Goal: Task Accomplishment & Management: Manage account settings

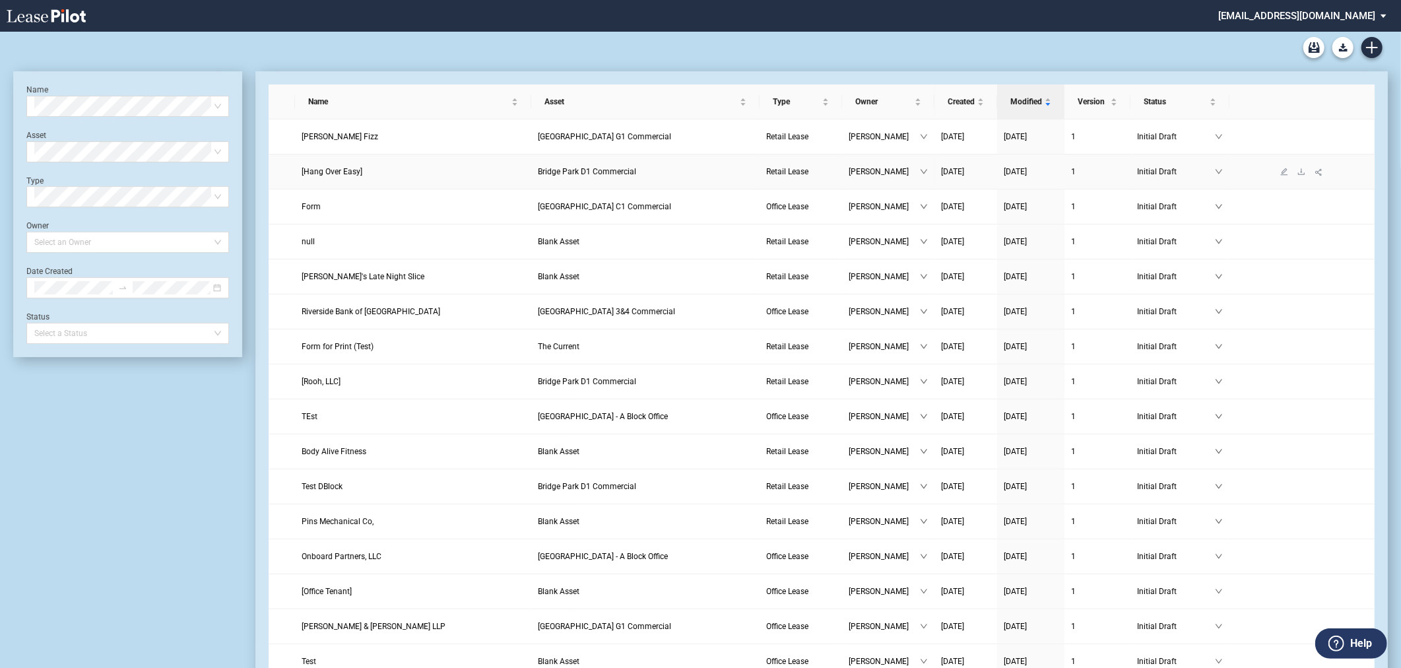
click at [388, 172] on link "[Hang Over Easy]" at bounding box center [413, 171] width 223 height 13
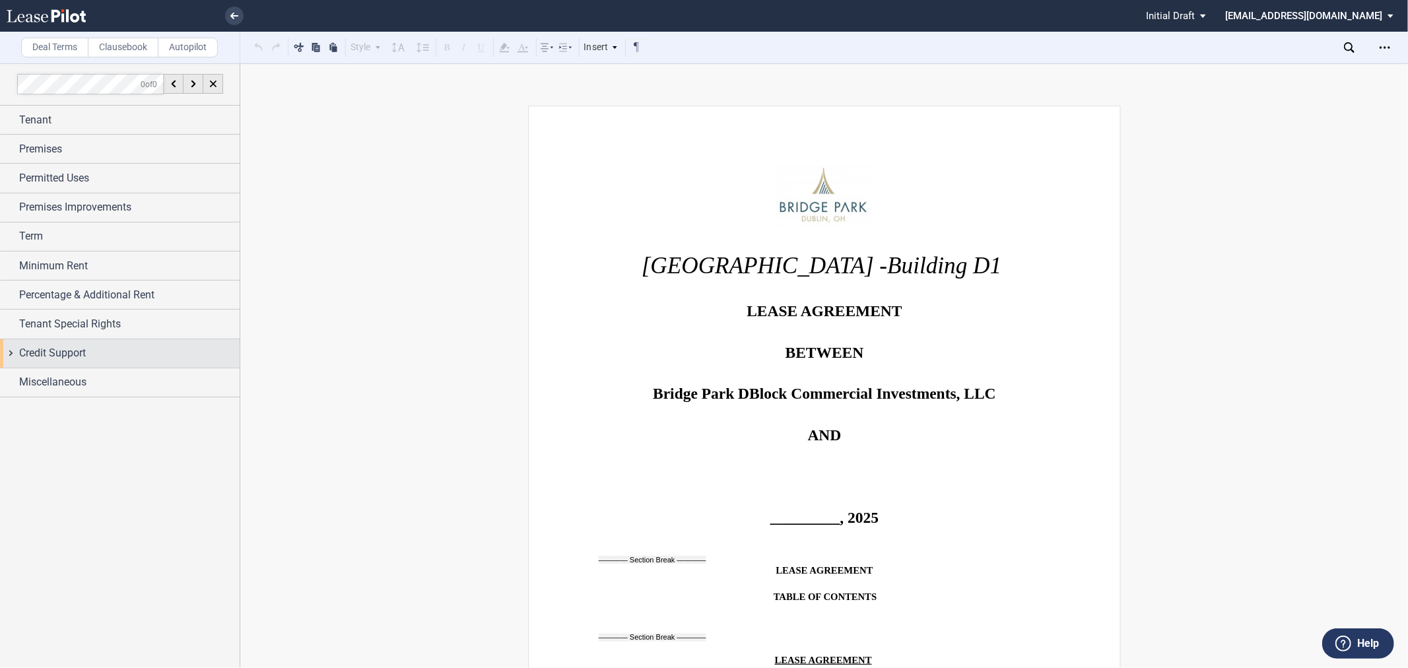
click at [37, 347] on span "Credit Support" at bounding box center [52, 353] width 67 height 16
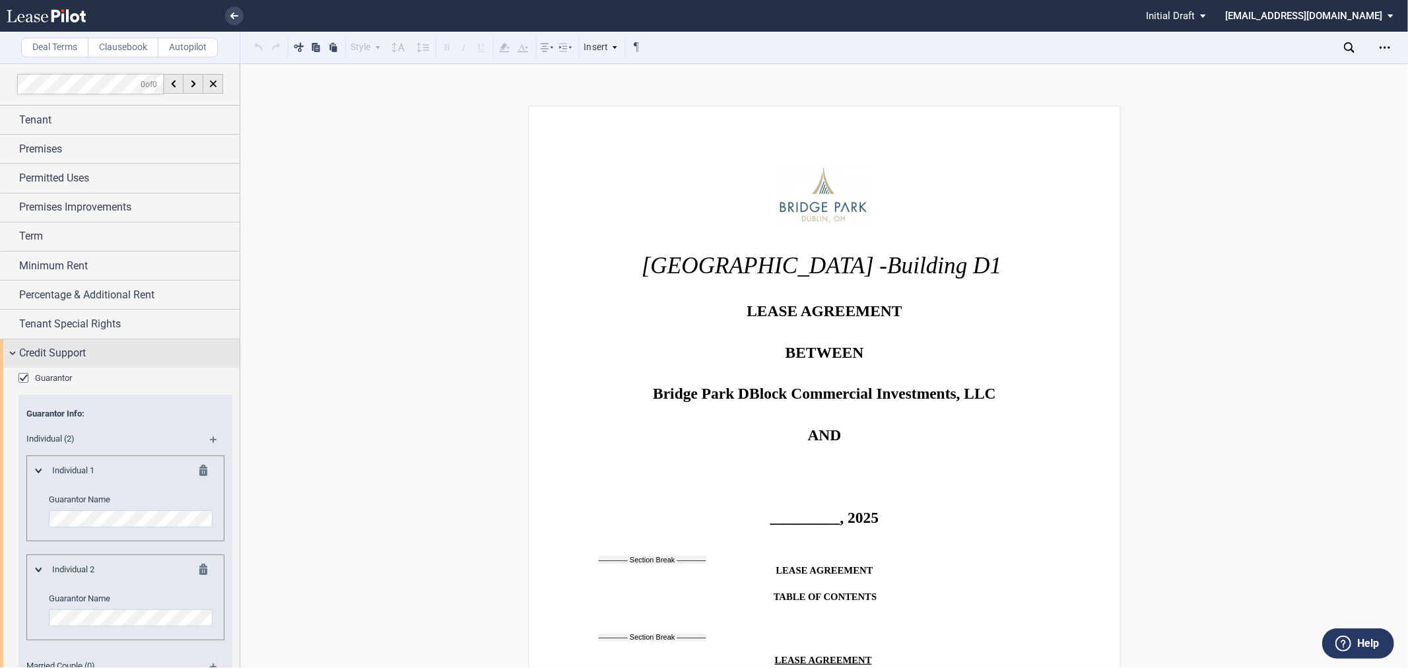
click at [30, 345] on div "Credit Support" at bounding box center [120, 353] width 240 height 28
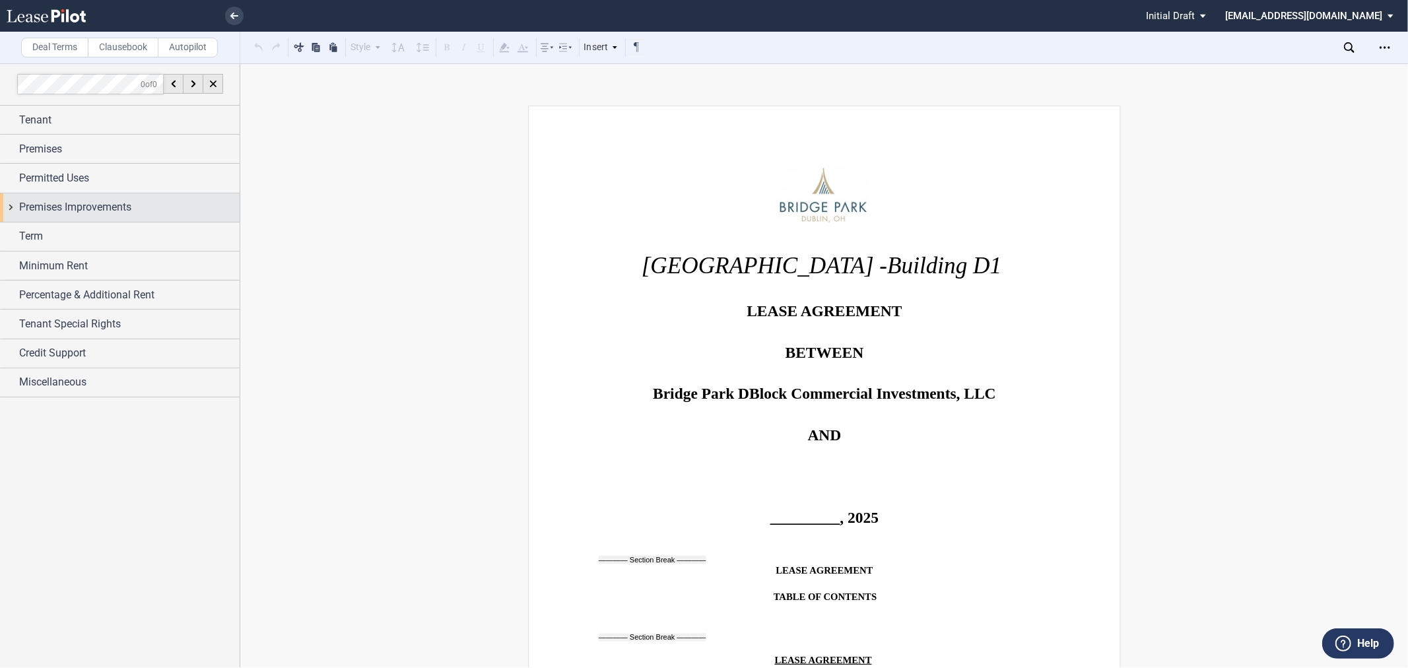
click at [24, 207] on span "Premises Improvements" at bounding box center [75, 207] width 112 height 16
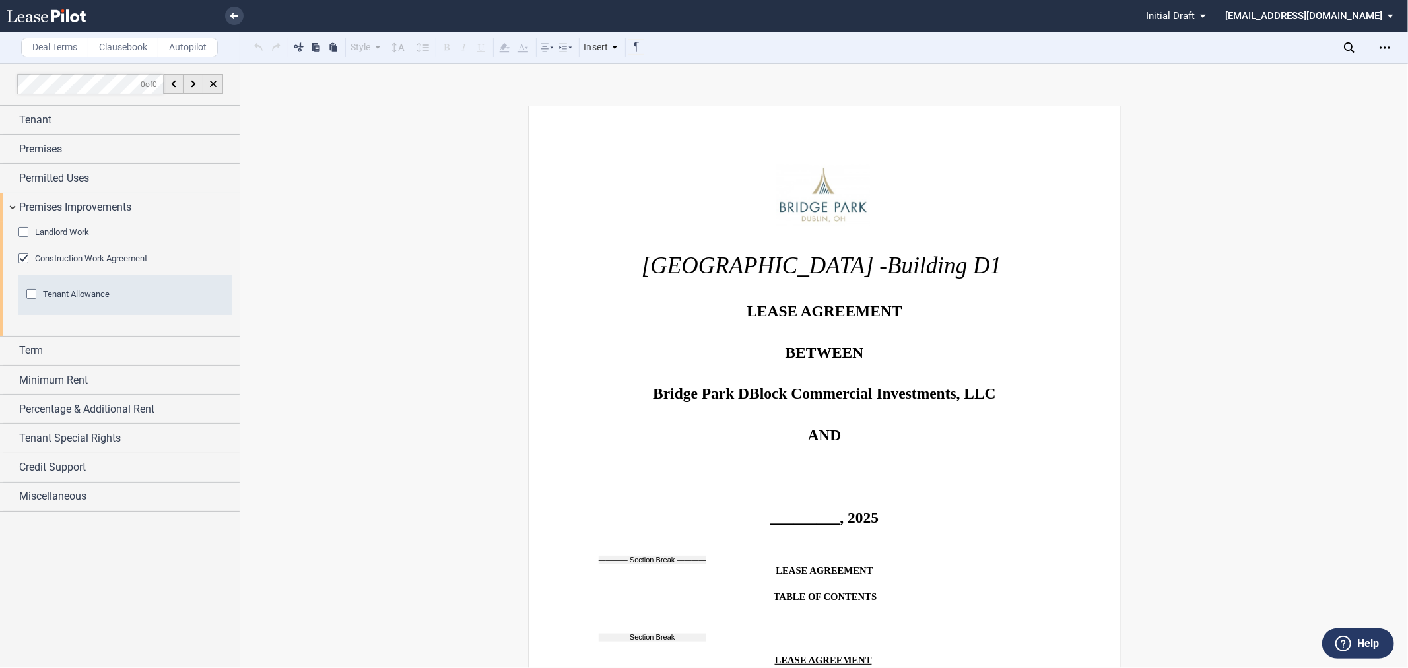
click at [26, 289] on div "Tenant Allowance" at bounding box center [32, 295] width 13 height 13
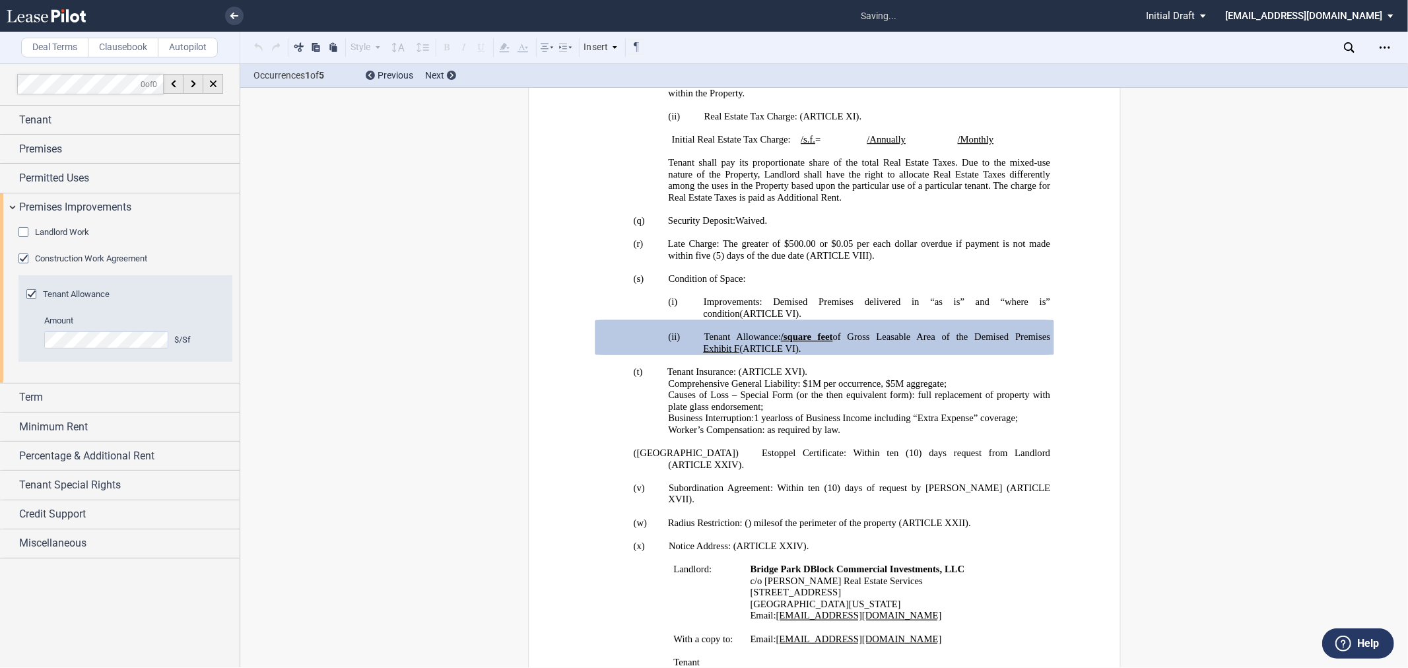
scroll to position [1800, 0]
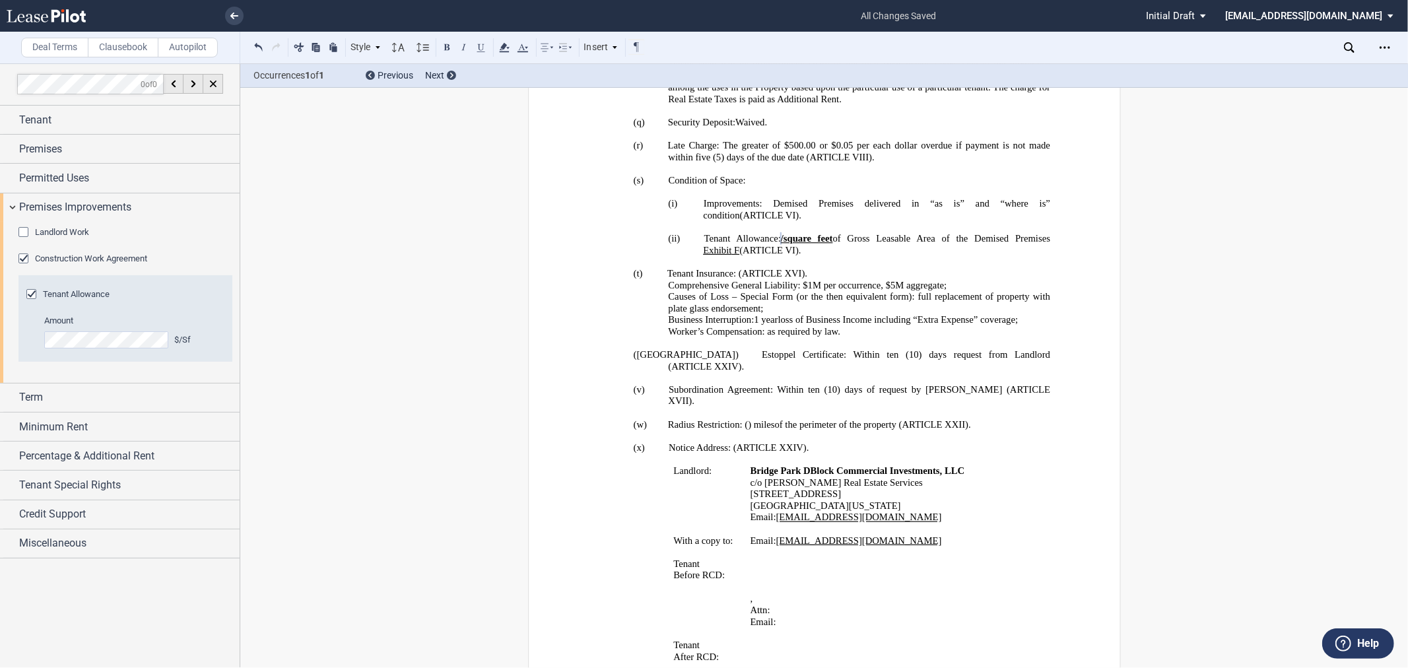
drag, startPoint x: 734, startPoint y: 337, endPoint x: 827, endPoint y: 323, distance: 94.1
click at [827, 255] on span "Tenant Allowance: ﻿ ﻿ / square feet of Gross Leasable Area of the Demised Premi…" at bounding box center [877, 244] width 349 height 22
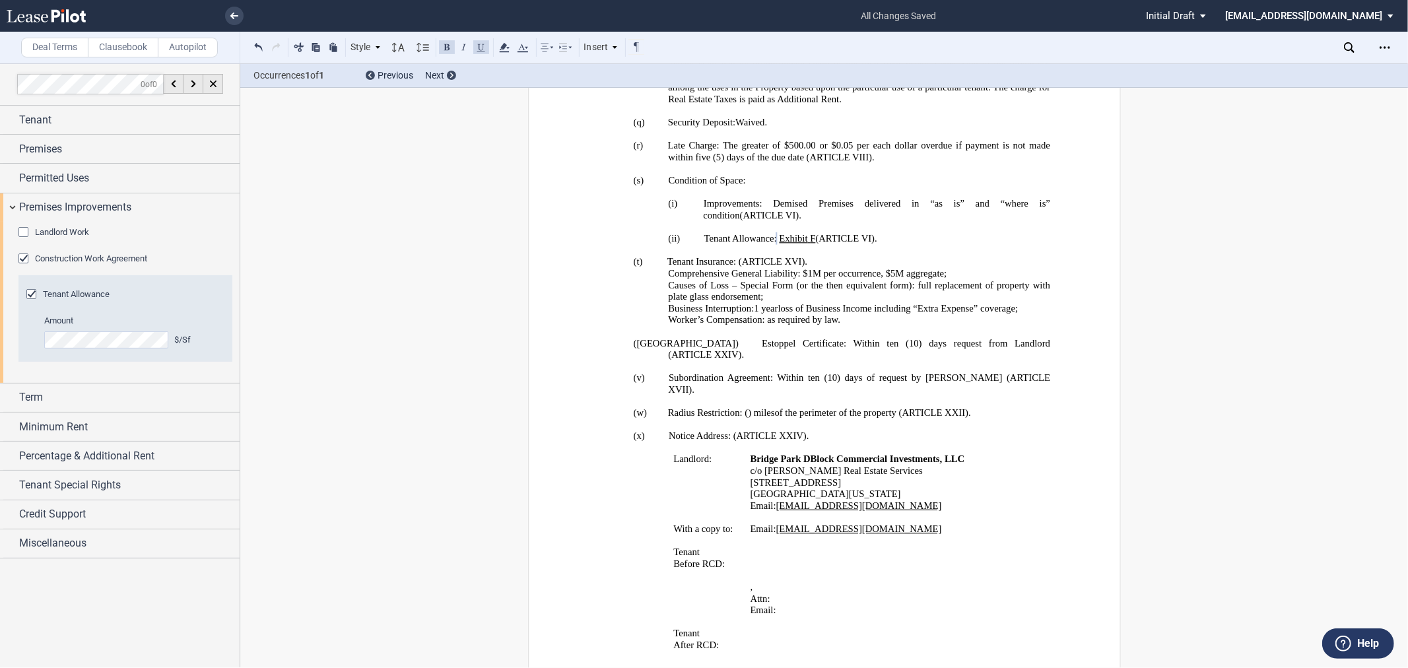
click at [1021, 234] on p at bounding box center [824, 228] width 452 height 12
click at [771, 338] on p "﻿" at bounding box center [824, 332] width 452 height 12
click at [242, 9] on li at bounding box center [189, 16] width 108 height 32
click at [239, 15] on link at bounding box center [234, 16] width 18 height 18
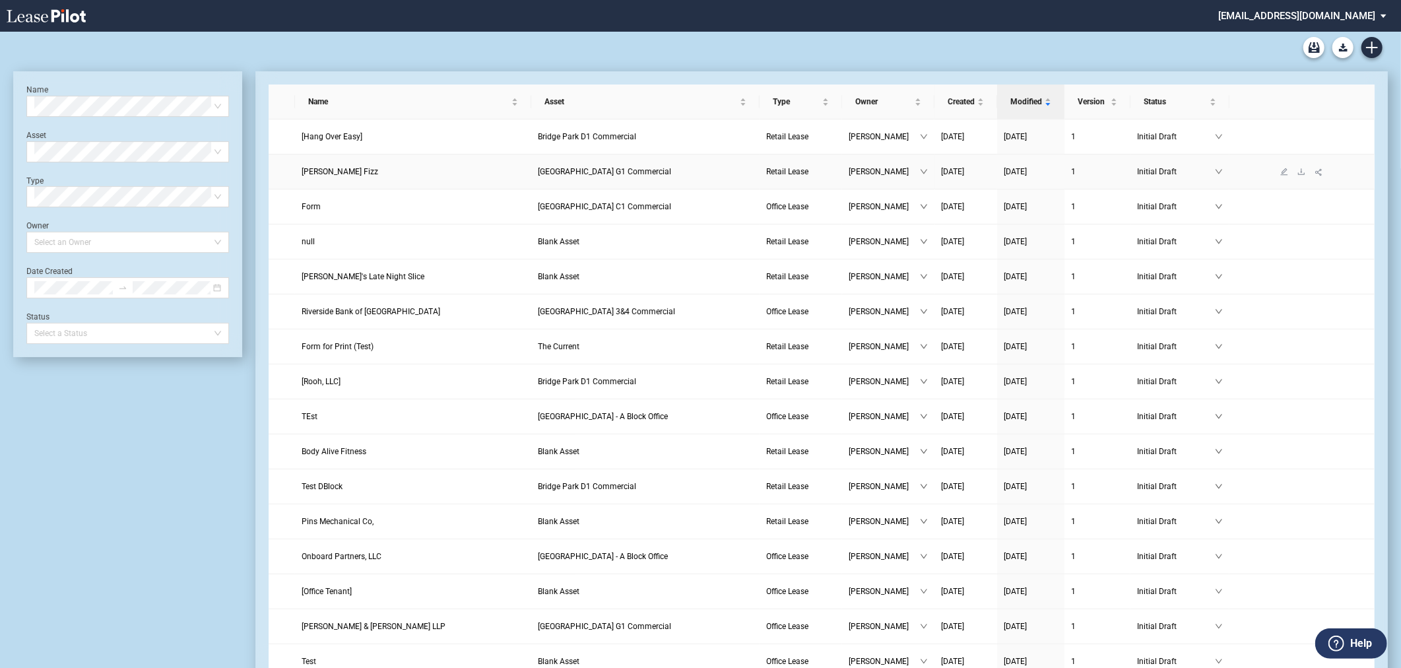
click at [618, 174] on span "Bridge Park G1 Commercial" at bounding box center [604, 171] width 133 height 9
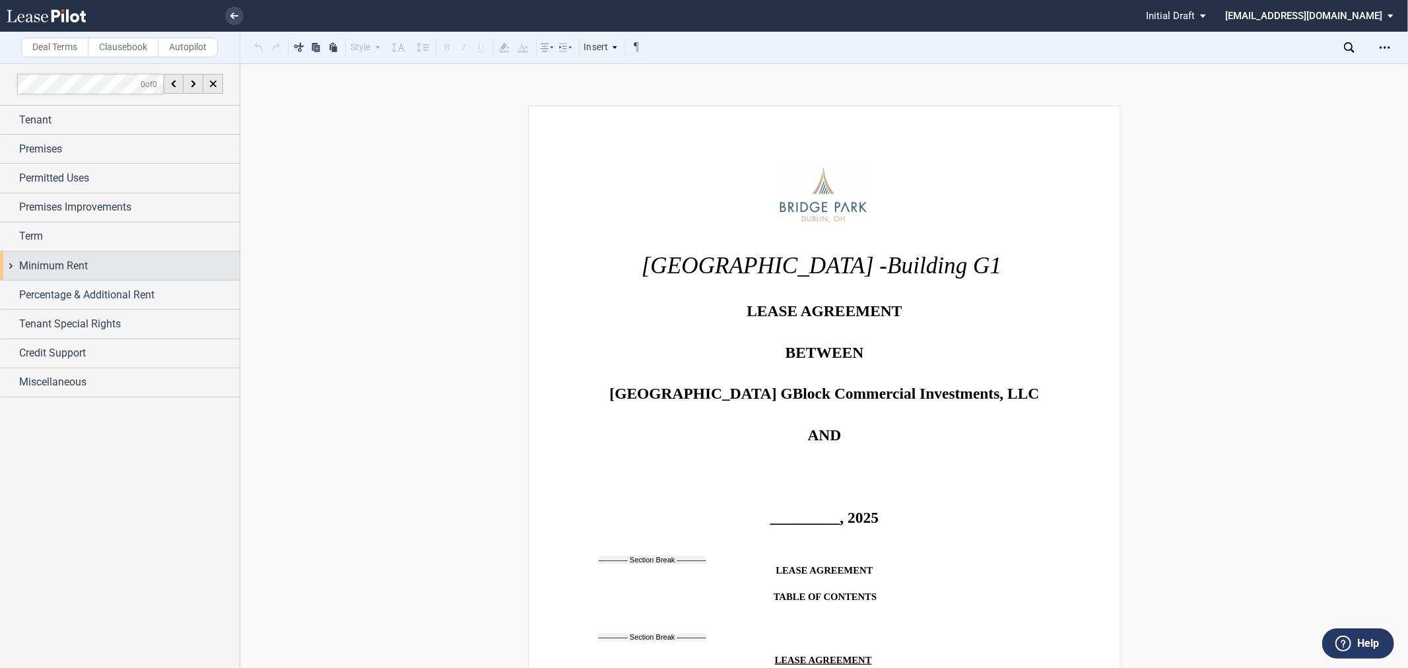
click at [58, 271] on span "Minimum Rent" at bounding box center [53, 266] width 69 height 16
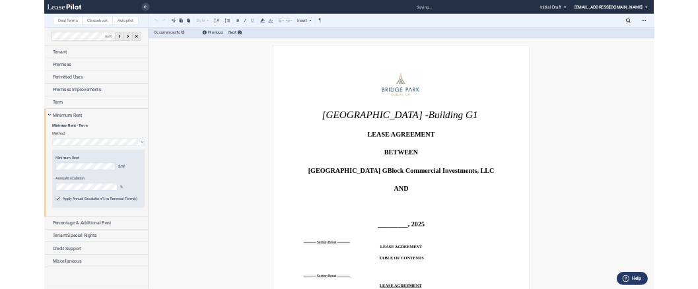
scroll to position [1083, 0]
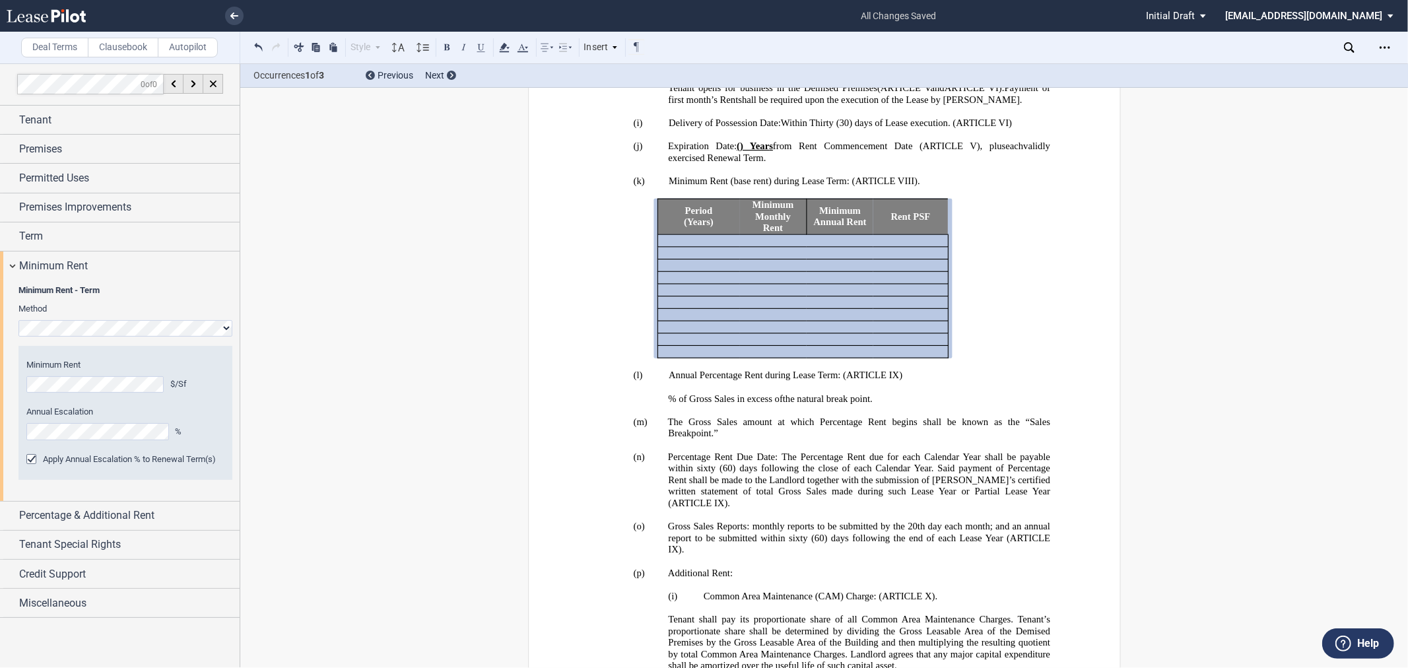
drag, startPoint x: 741, startPoint y: 285, endPoint x: 932, endPoint y: 403, distance: 224.6
click at [932, 358] on tbody "Period (Years) Minimum Monthly Rent Minimum Annual Rent Rent PSF ﻿ ﻿ ﻿ ﻿ ﻿ ﻿ ﻿ …" at bounding box center [802, 278] width 290 height 159
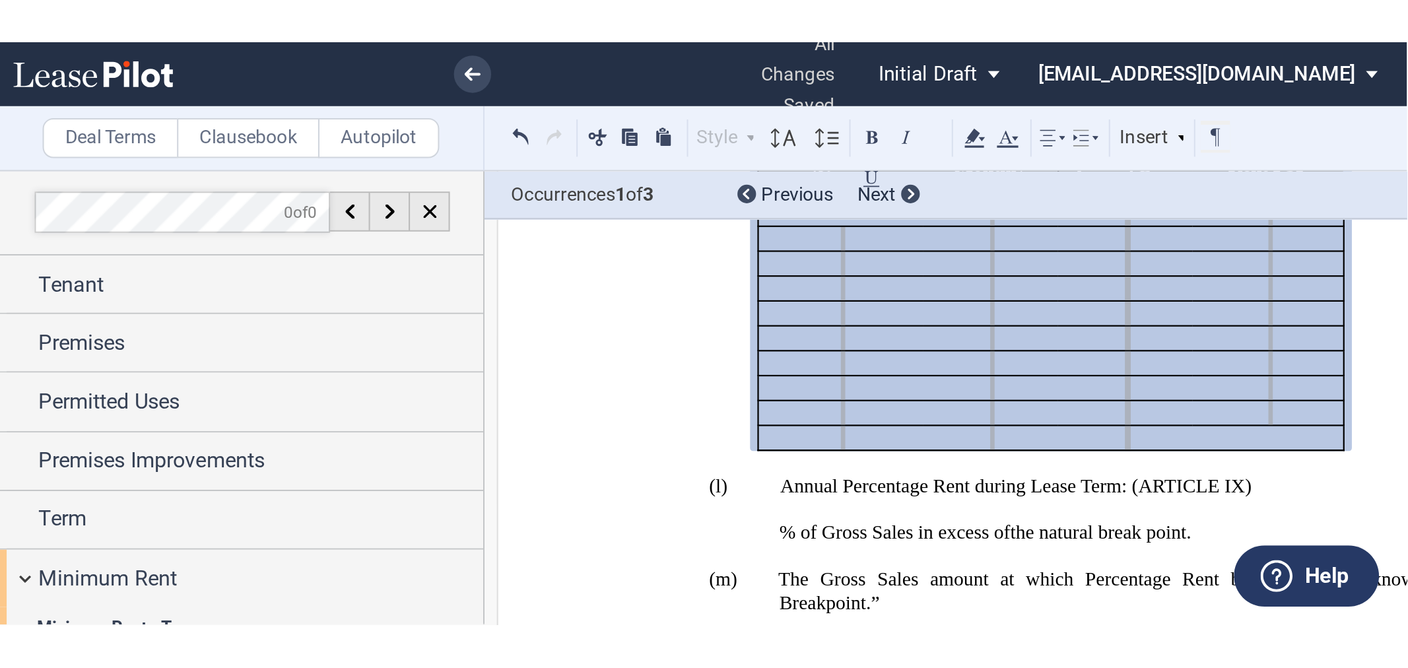
scroll to position [1205, 0]
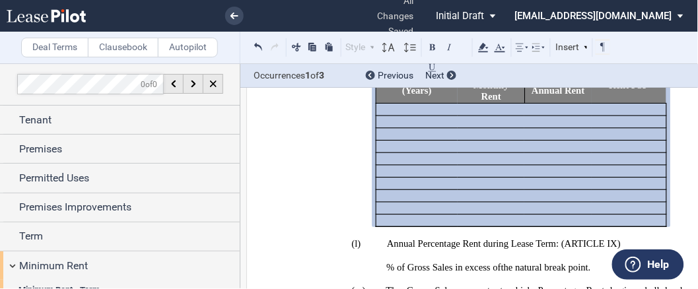
click at [681, 172] on generate-table "Period (Years) Minimum Monthly Rent Minimum Annual Rent Rent PSF ﻿ ﻿ ﻿ ﻿ ﻿ ﻿ ﻿ …" at bounding box center [543, 147] width 452 height 160
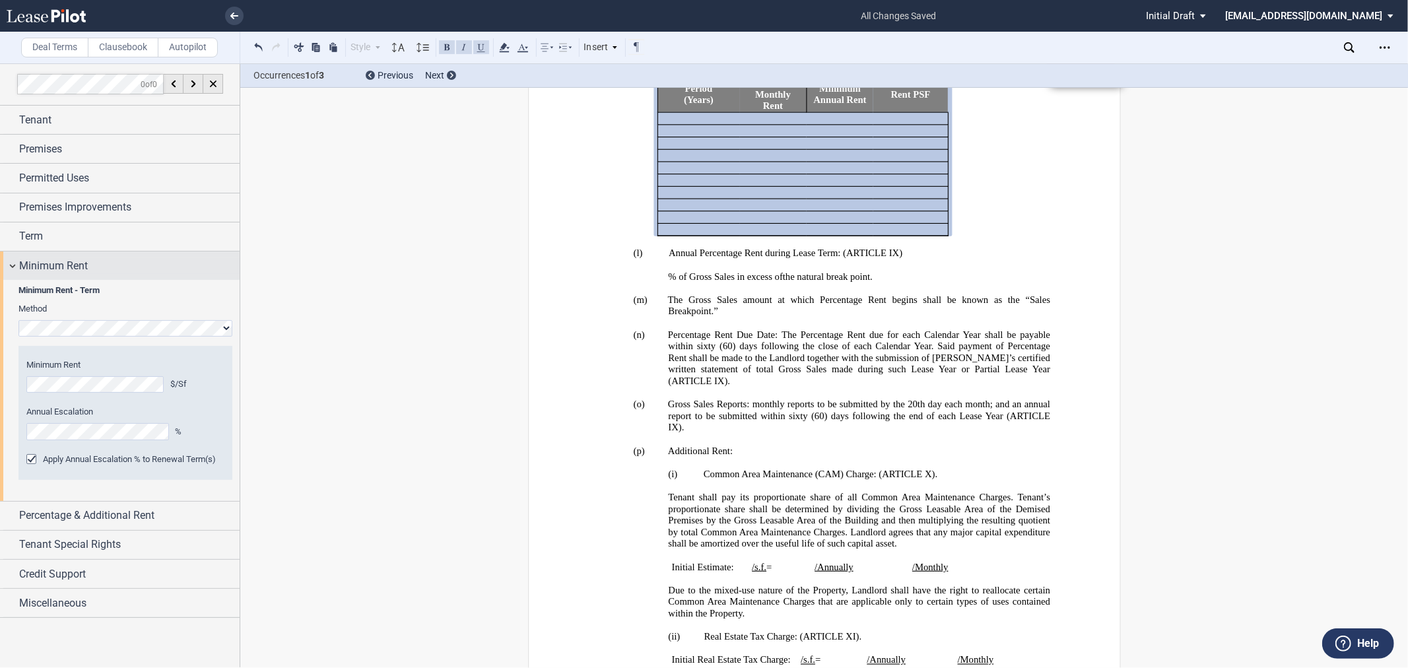
click at [37, 265] on span "Minimum Rent" at bounding box center [53, 266] width 69 height 16
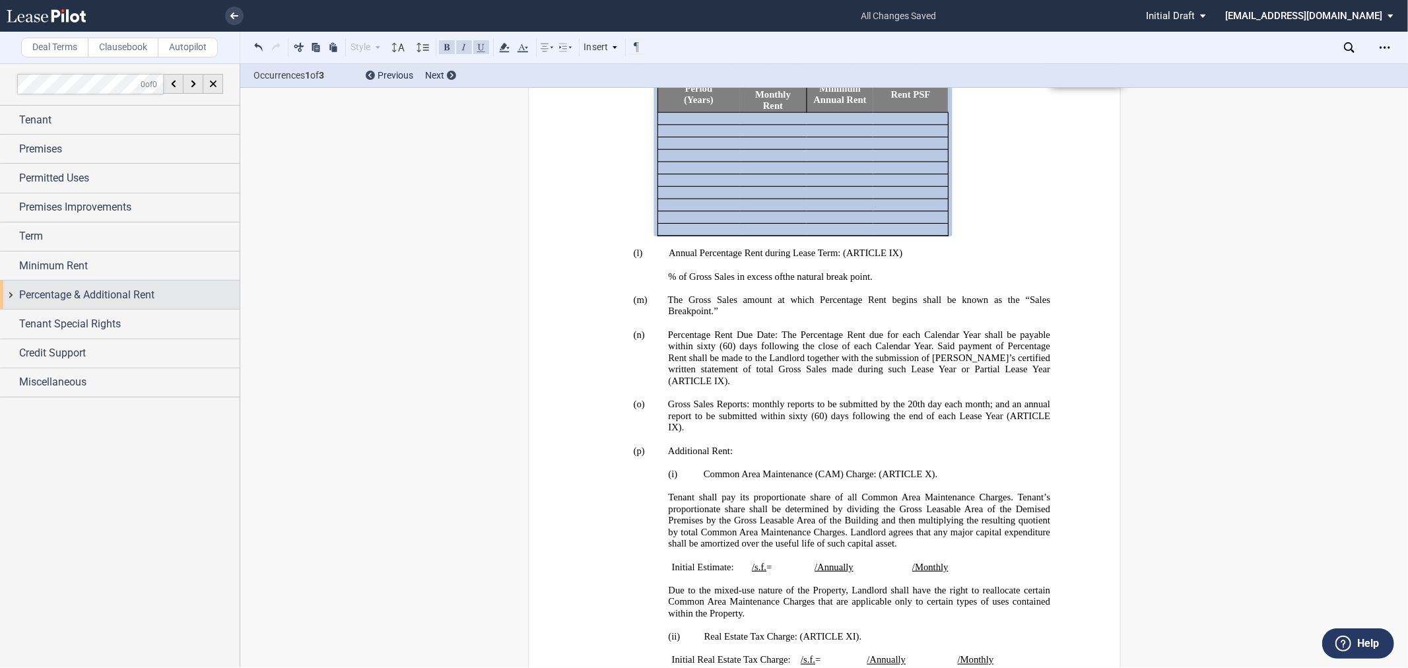
click at [42, 297] on span "Percentage & Additional Rent" at bounding box center [86, 295] width 135 height 16
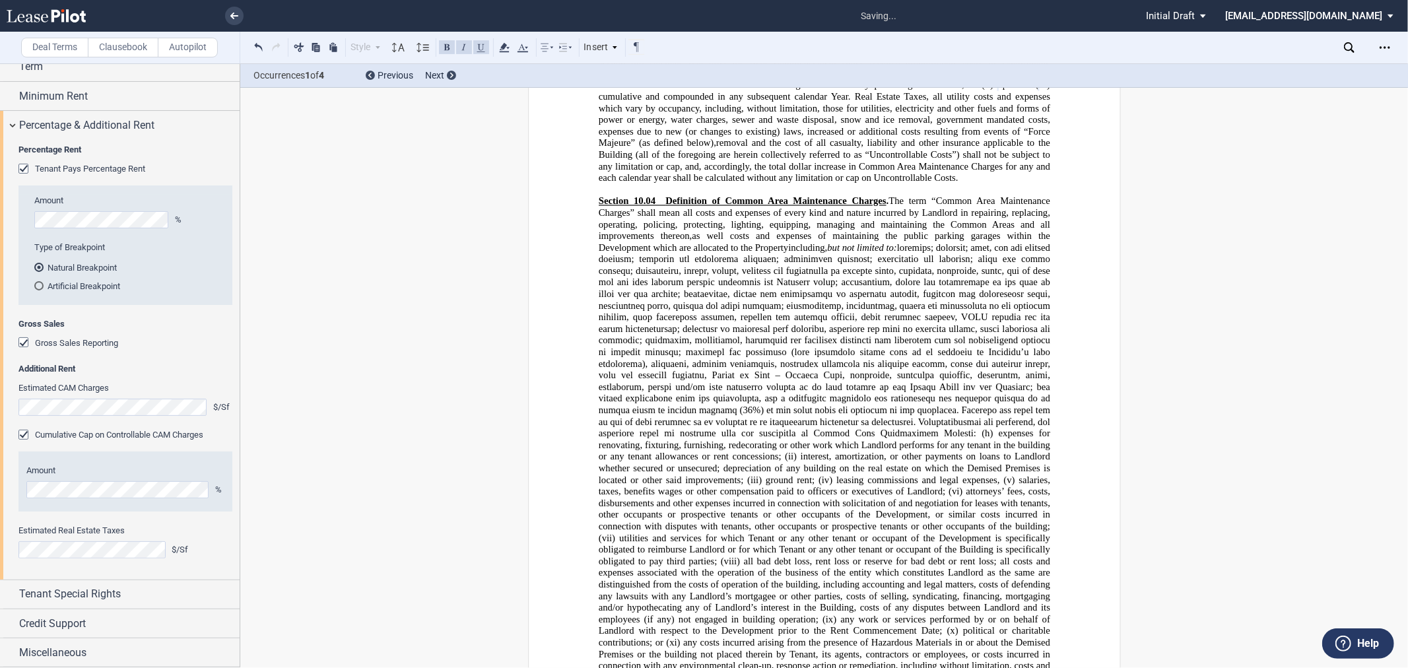
scroll to position [8276, 0]
click at [97, 533] on span "Estimated Real Estate Taxes" at bounding box center [71, 530] width 106 height 10
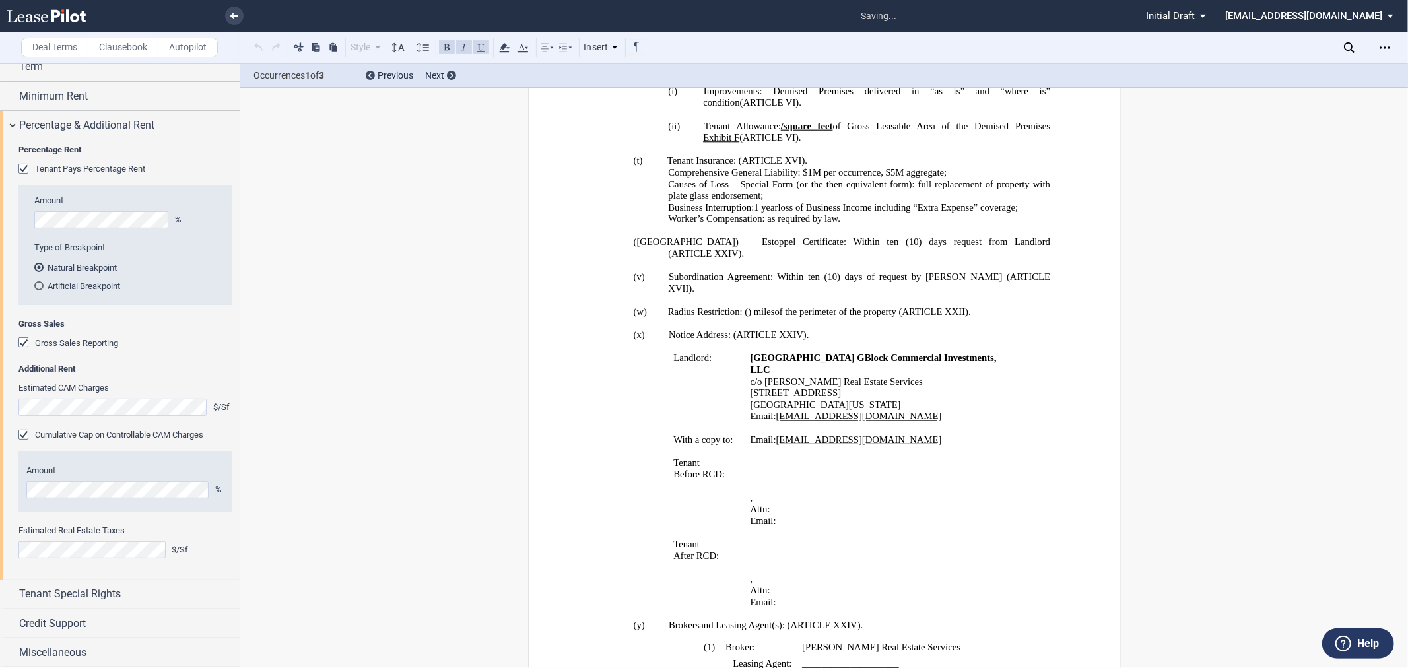
scroll to position [1596, 0]
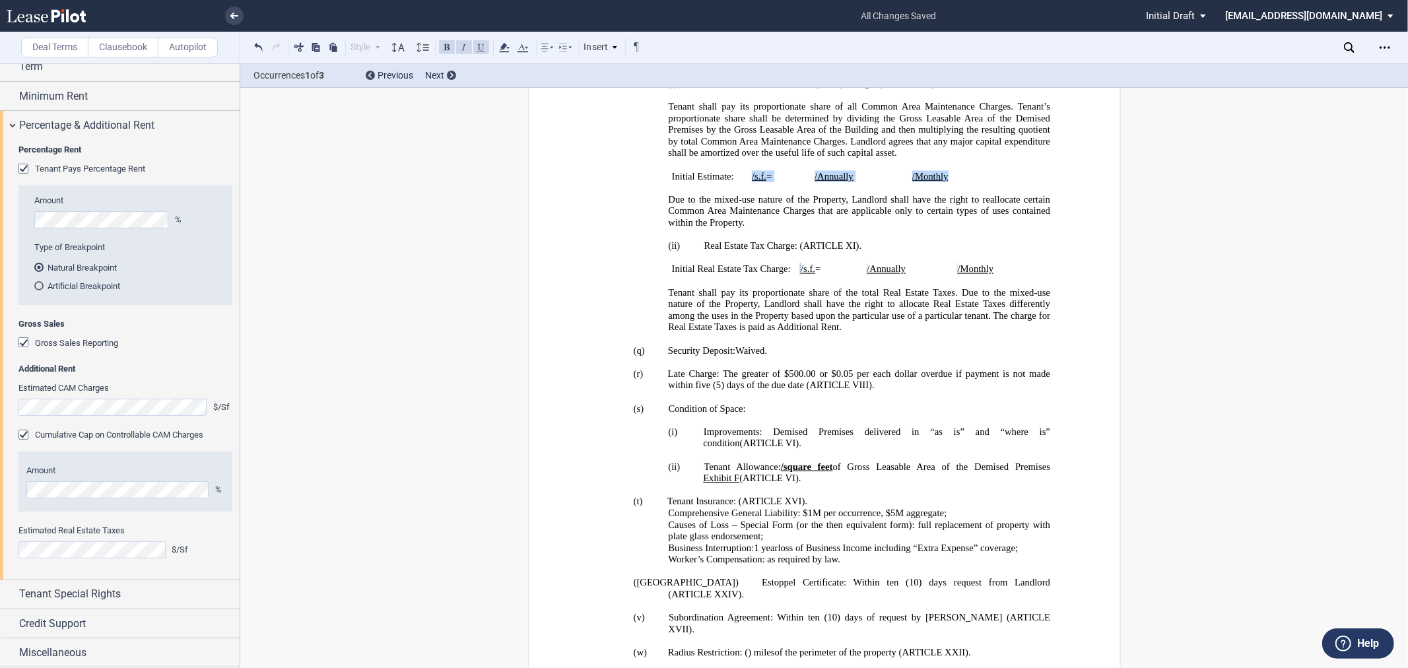
drag, startPoint x: 747, startPoint y: 225, endPoint x: 984, endPoint y: 225, distance: 237.0
click at [984, 183] on tr "Initial Estimate: ﻿ ﻿ /s.f. = ﻿ ﻿ /Annually ﻿ ﻿ /Monthly" at bounding box center [837, 177] width 338 height 12
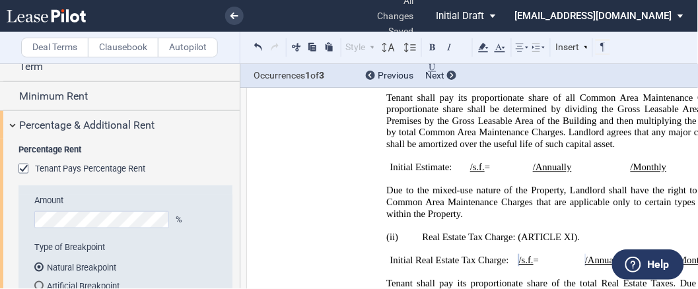
click at [517, 149] on span "Tenant shall pay its proportionate share of all Common Area Maintenance Charges…" at bounding box center [579, 120] width 384 height 57
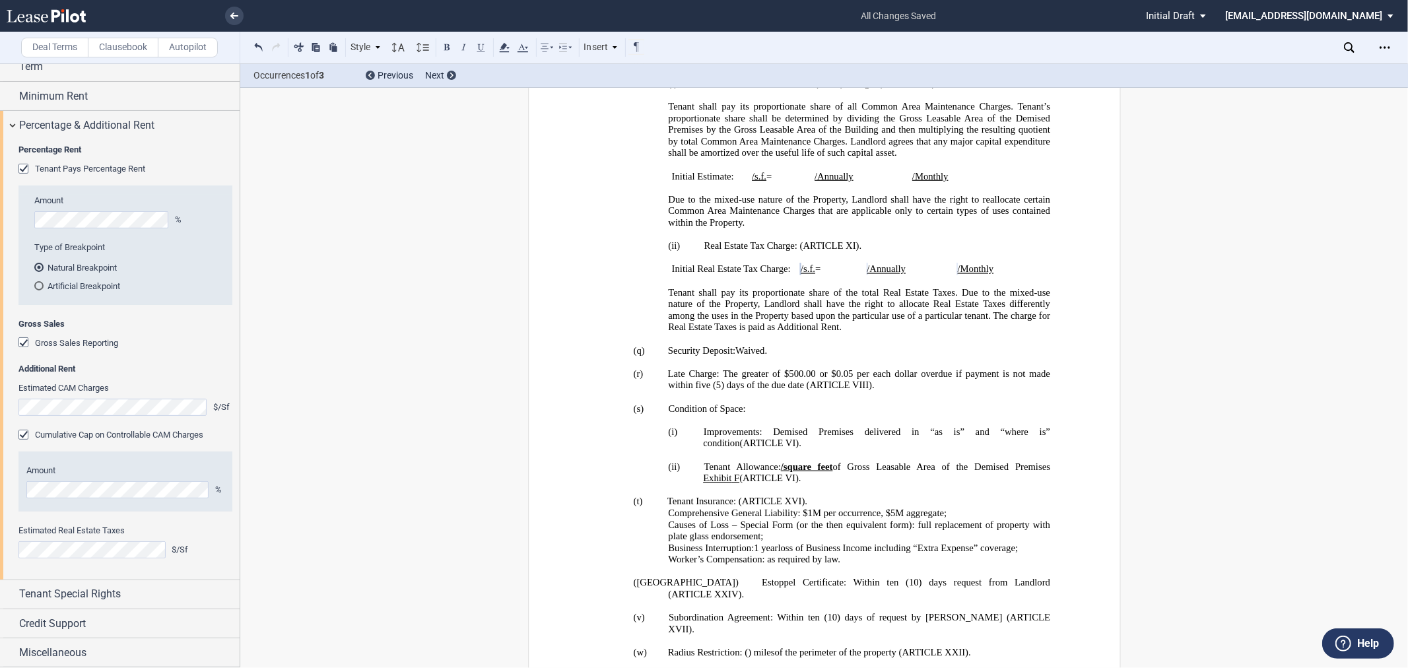
click at [881, 194] on p "﻿" at bounding box center [824, 188] width 452 height 12
click at [908, 183] on tr "Initial Estimate: ﻿ ﻿ /s.f. = ﻿ ﻿ /Annually ﻿ ﻿ /Monthly" at bounding box center [837, 177] width 338 height 12
click at [984, 194] on p "﻿" at bounding box center [824, 188] width 452 height 12
drag, startPoint x: 972, startPoint y: 228, endPoint x: 746, endPoint y: 227, distance: 225.8
click at [746, 183] on tr "Initial Estimate: ﻿ ﻿ /s.f. = ﻿ ﻿ /Annually ﻿ ﻿ /Monthly" at bounding box center [837, 177] width 338 height 12
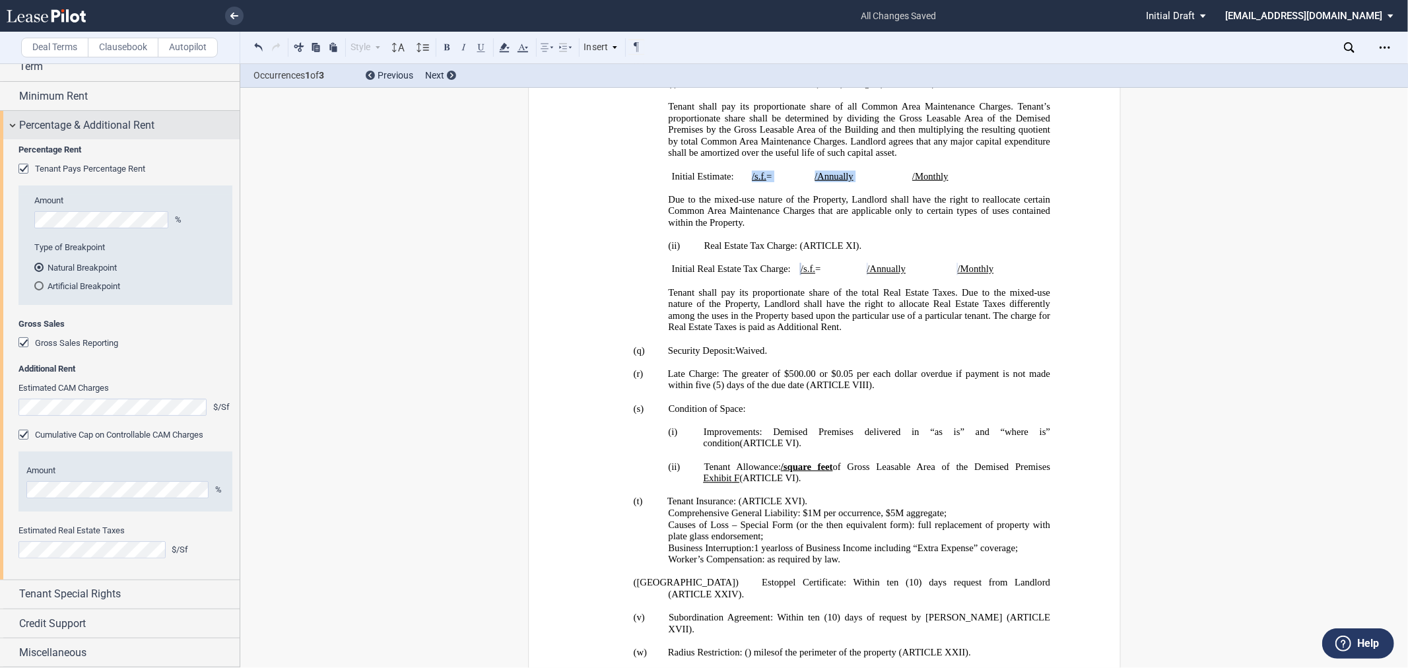
click at [41, 121] on span "Percentage & Additional Rent" at bounding box center [86, 126] width 135 height 16
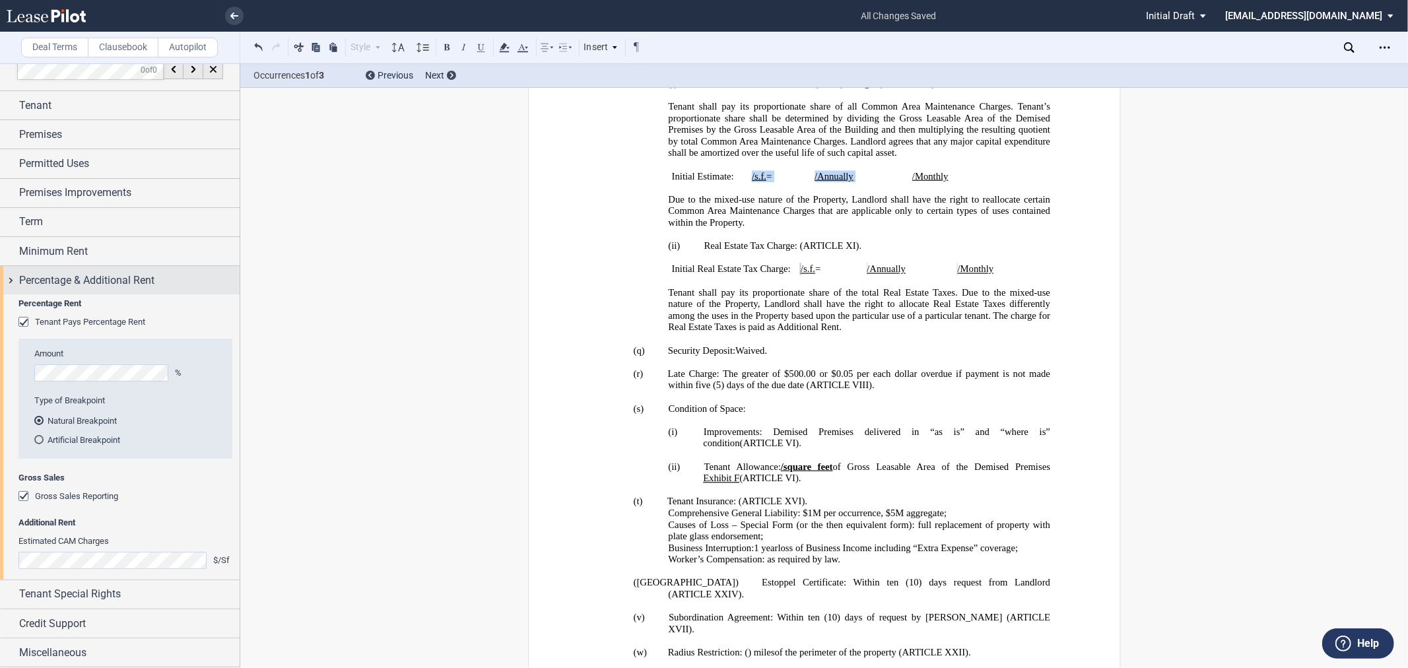
scroll to position [0, 0]
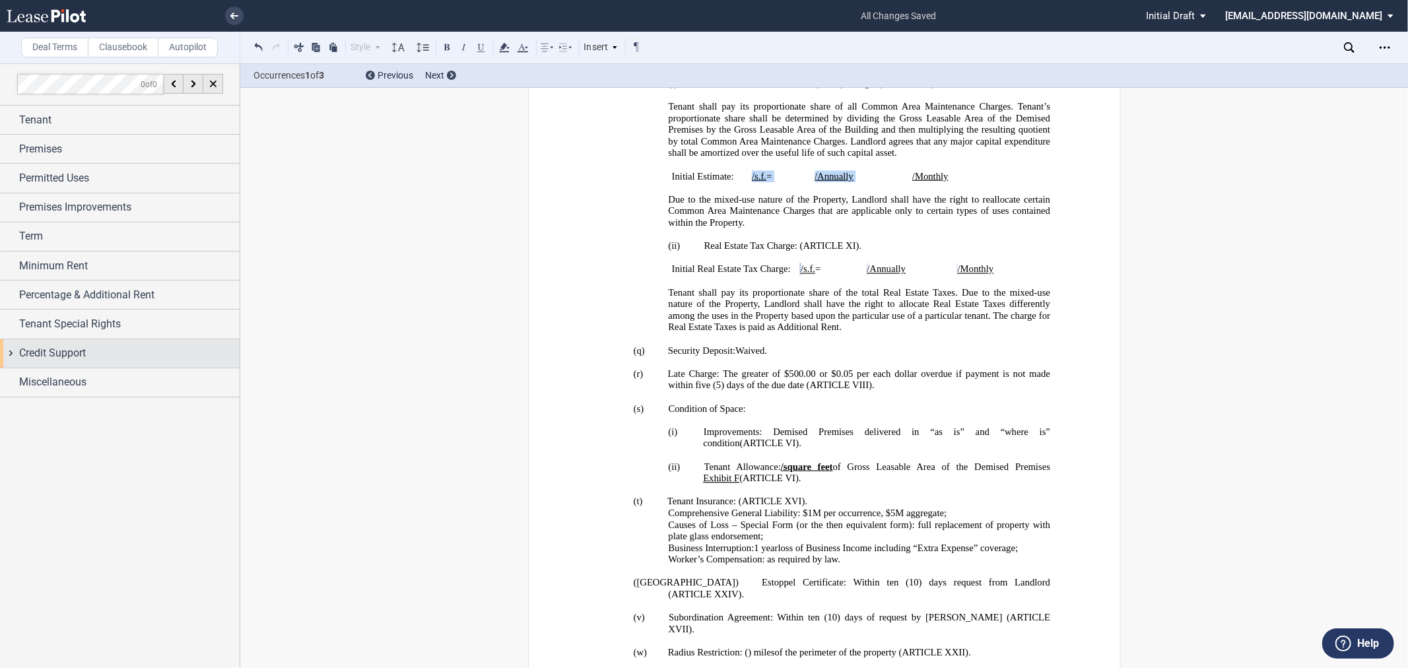
click at [59, 350] on span "Credit Support" at bounding box center [52, 353] width 67 height 16
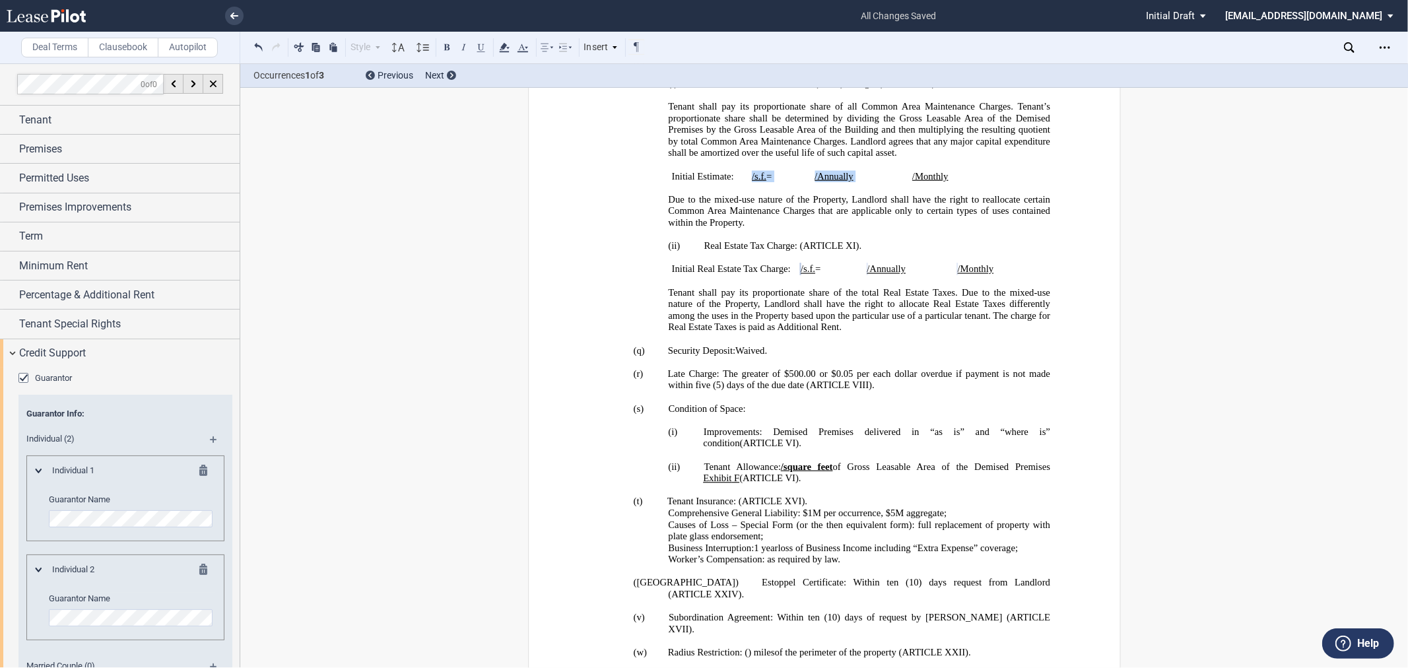
scroll to position [218, 0]
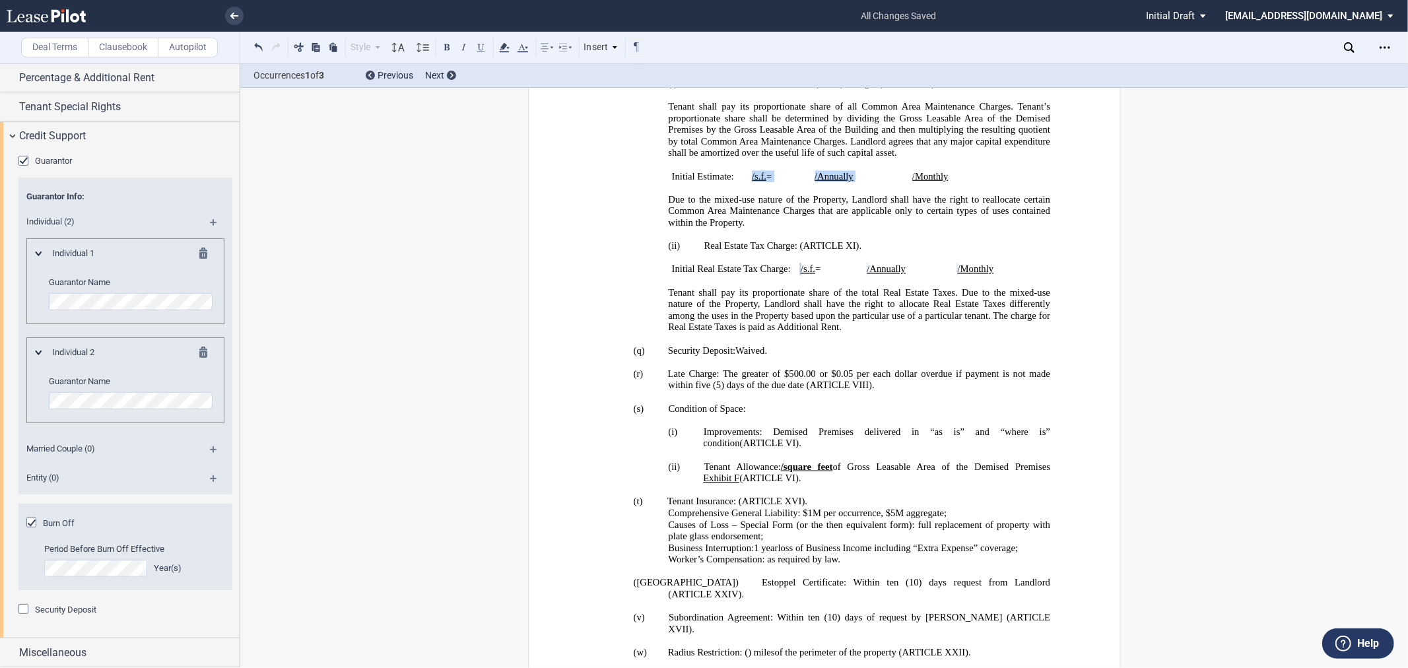
click at [44, 608] on span "Security Deposit" at bounding box center [65, 610] width 61 height 10
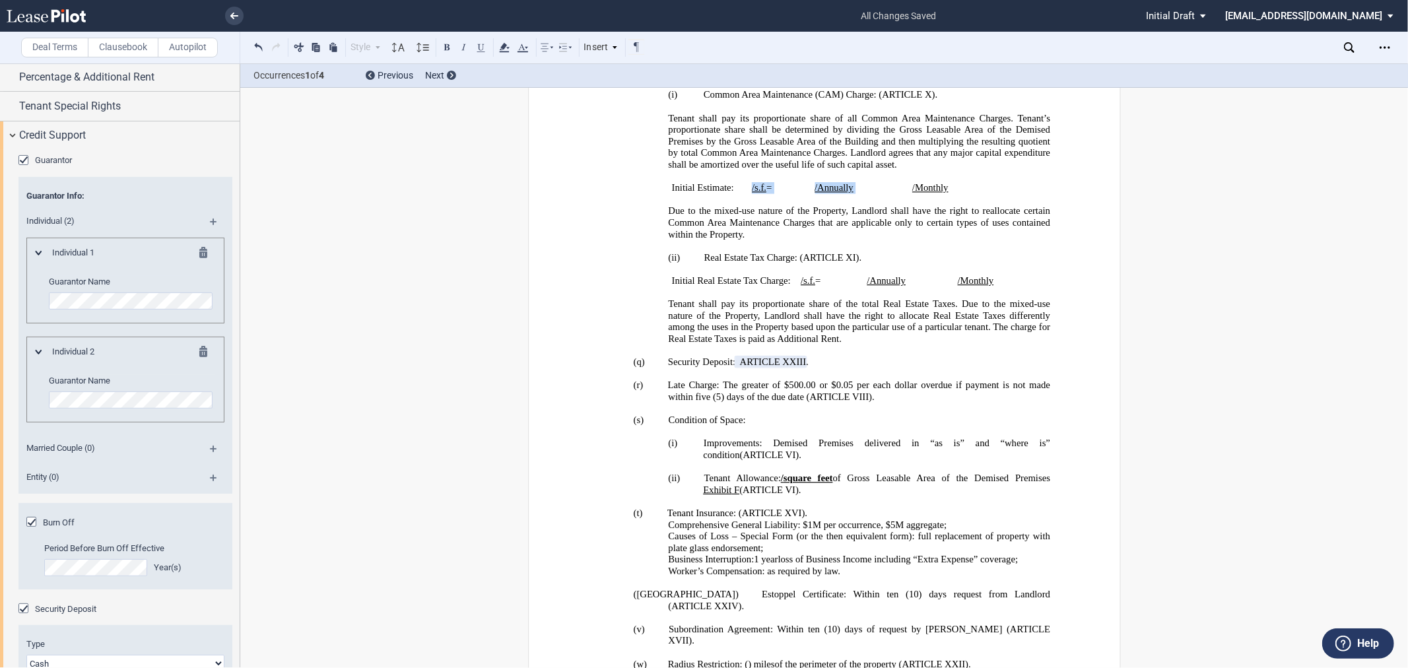
click at [205, 250] on md-icon at bounding box center [207, 255] width 16 height 16
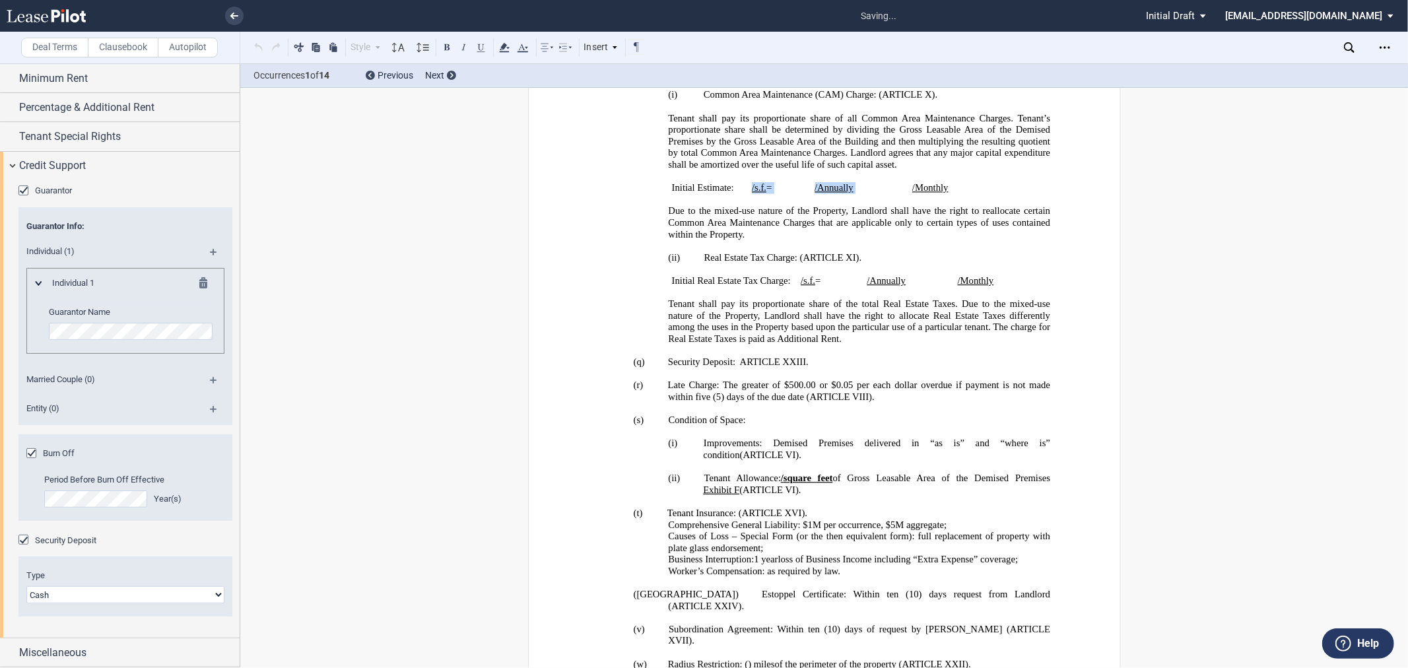
scroll to position [18253, 0]
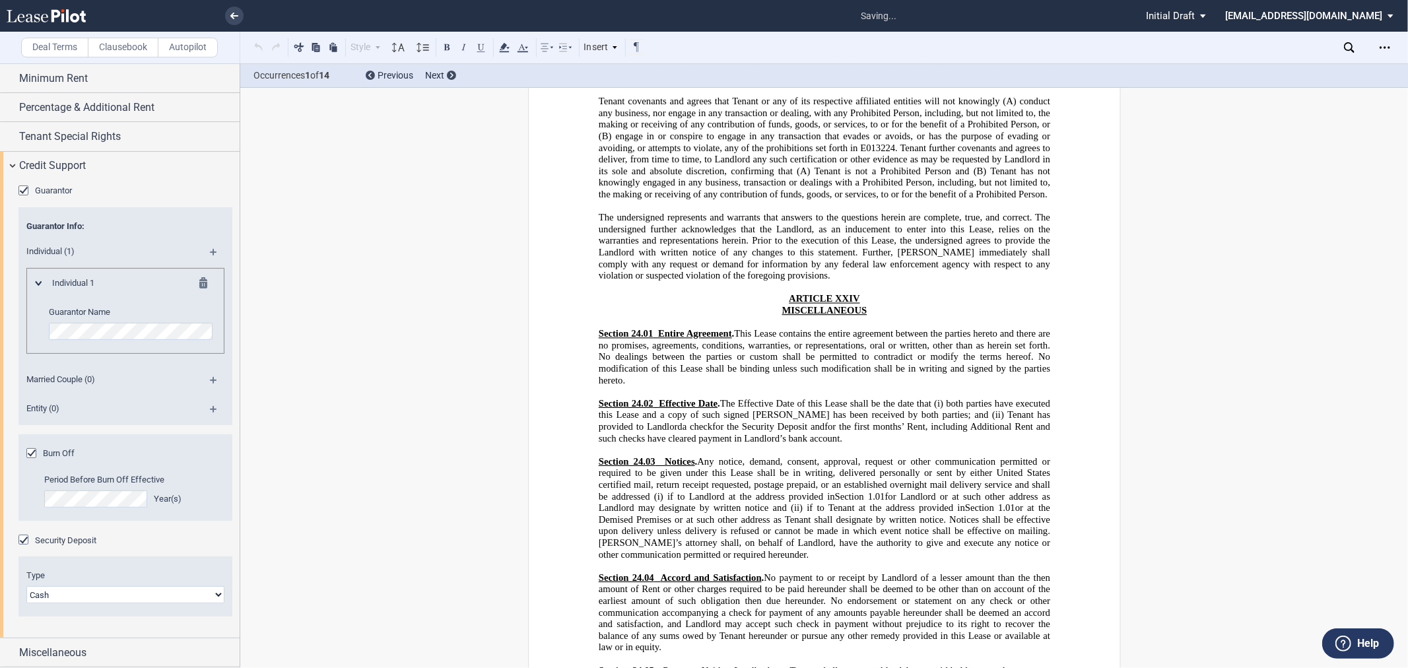
click at [205, 281] on md-icon at bounding box center [207, 285] width 16 height 16
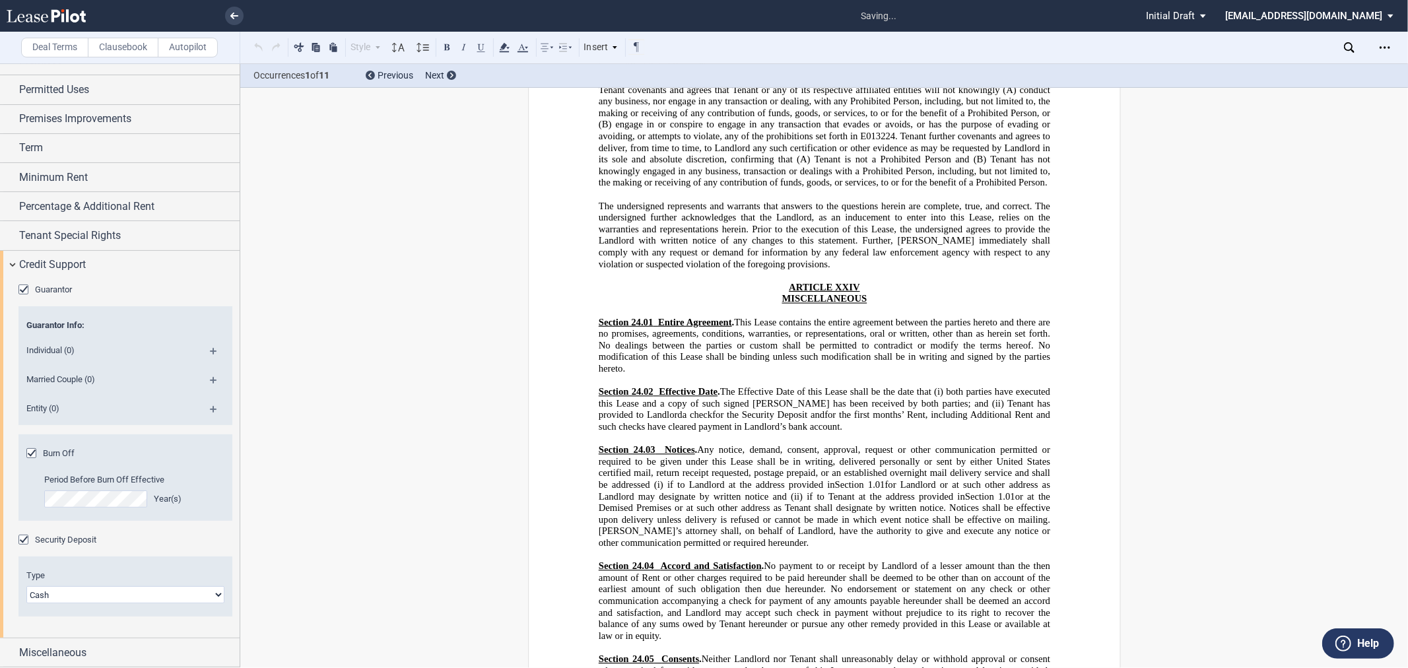
scroll to position [88, 0]
click at [168, 381] on span "Married Couple (0)" at bounding box center [107, 380] width 178 height 12
click at [214, 384] on md-icon at bounding box center [219, 385] width 18 height 16
